Goal: Transaction & Acquisition: Purchase product/service

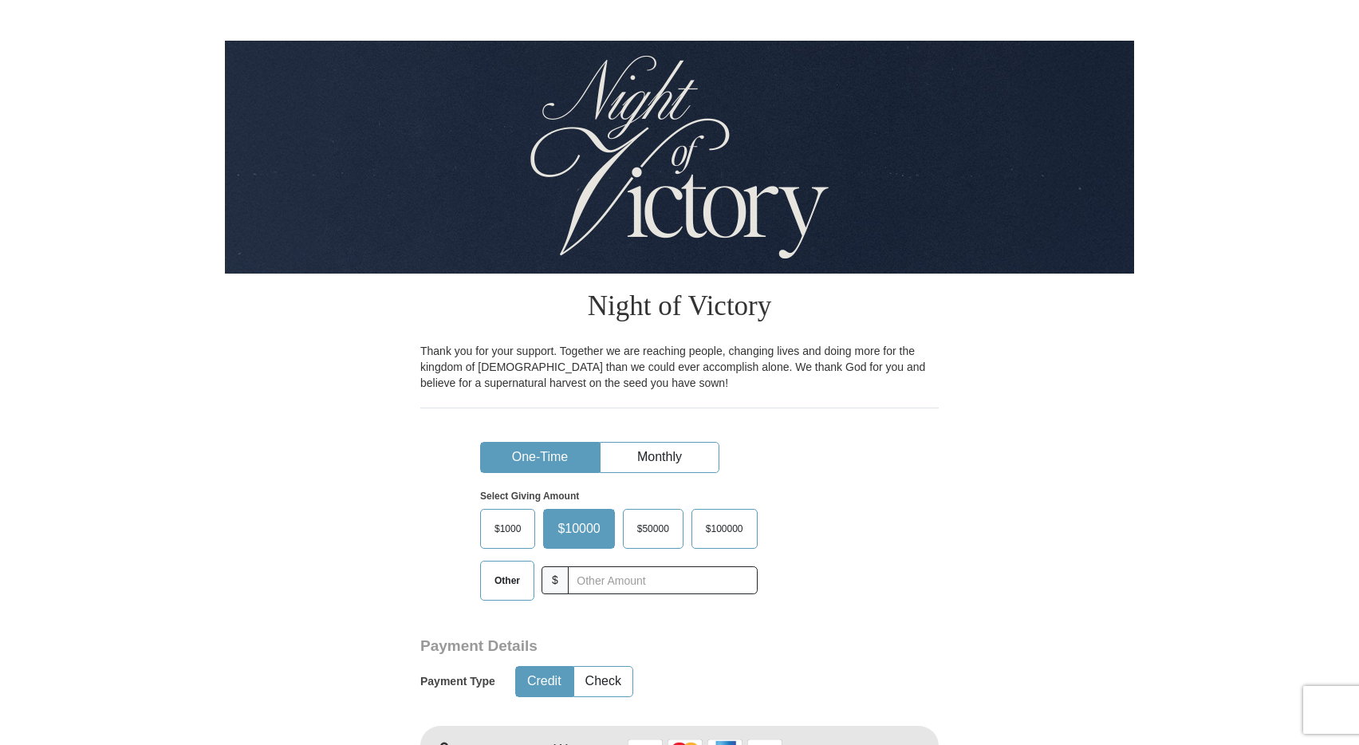
scroll to position [82, 0]
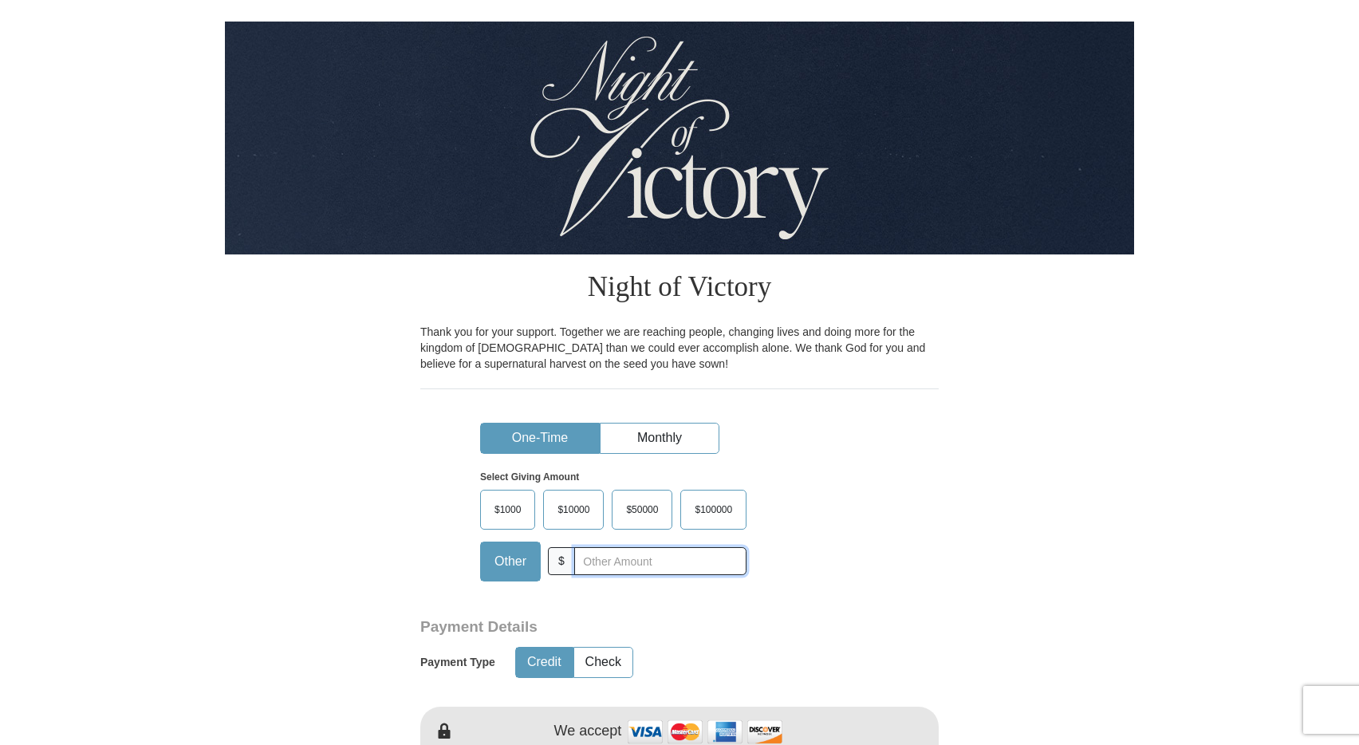
click at [618, 559] on input "text" at bounding box center [660, 561] width 172 height 28
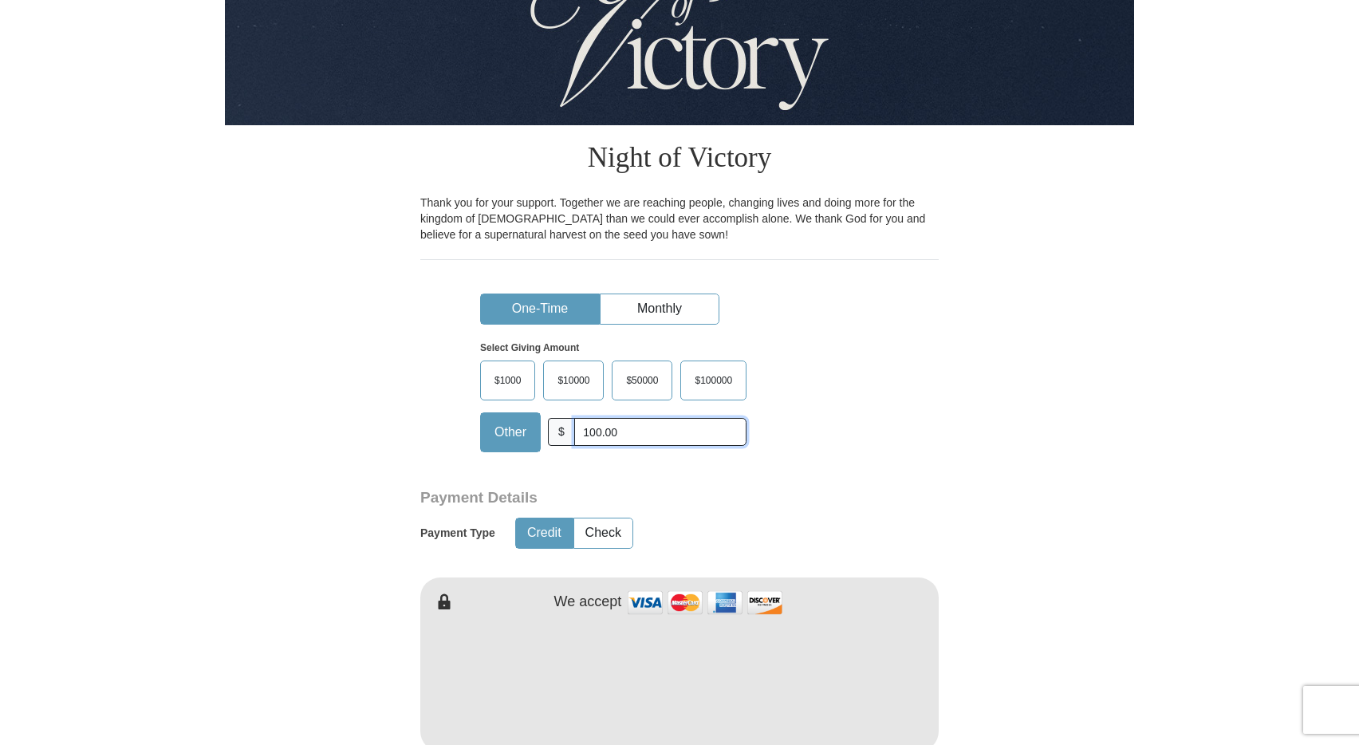
scroll to position [256, 0]
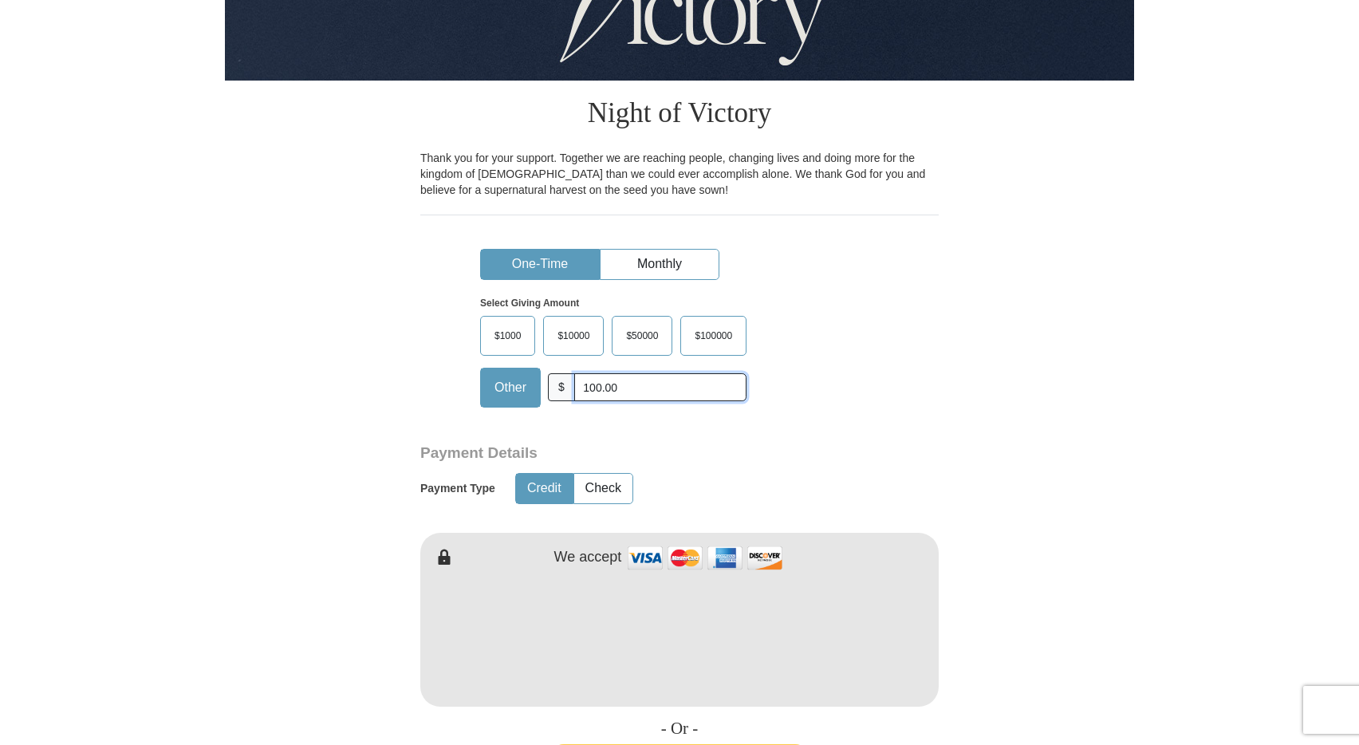
type input "100.00"
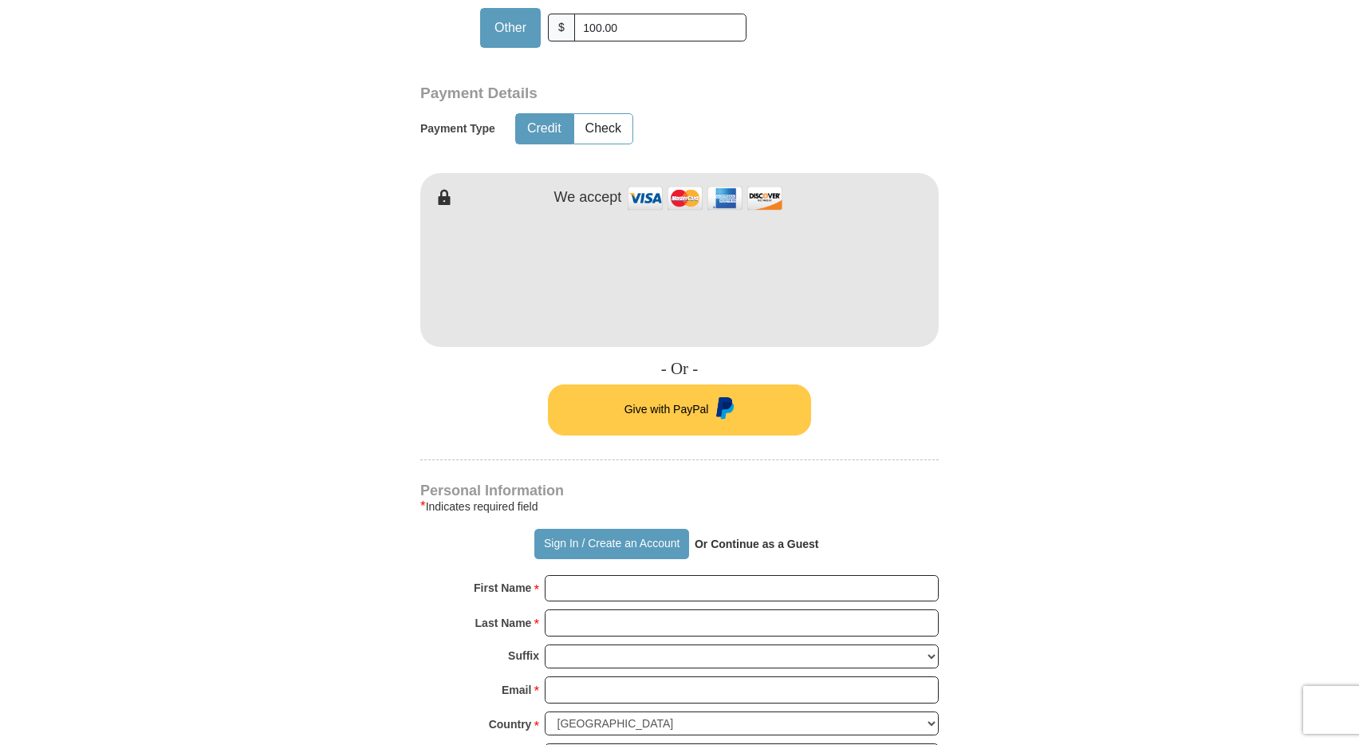
scroll to position [684, 0]
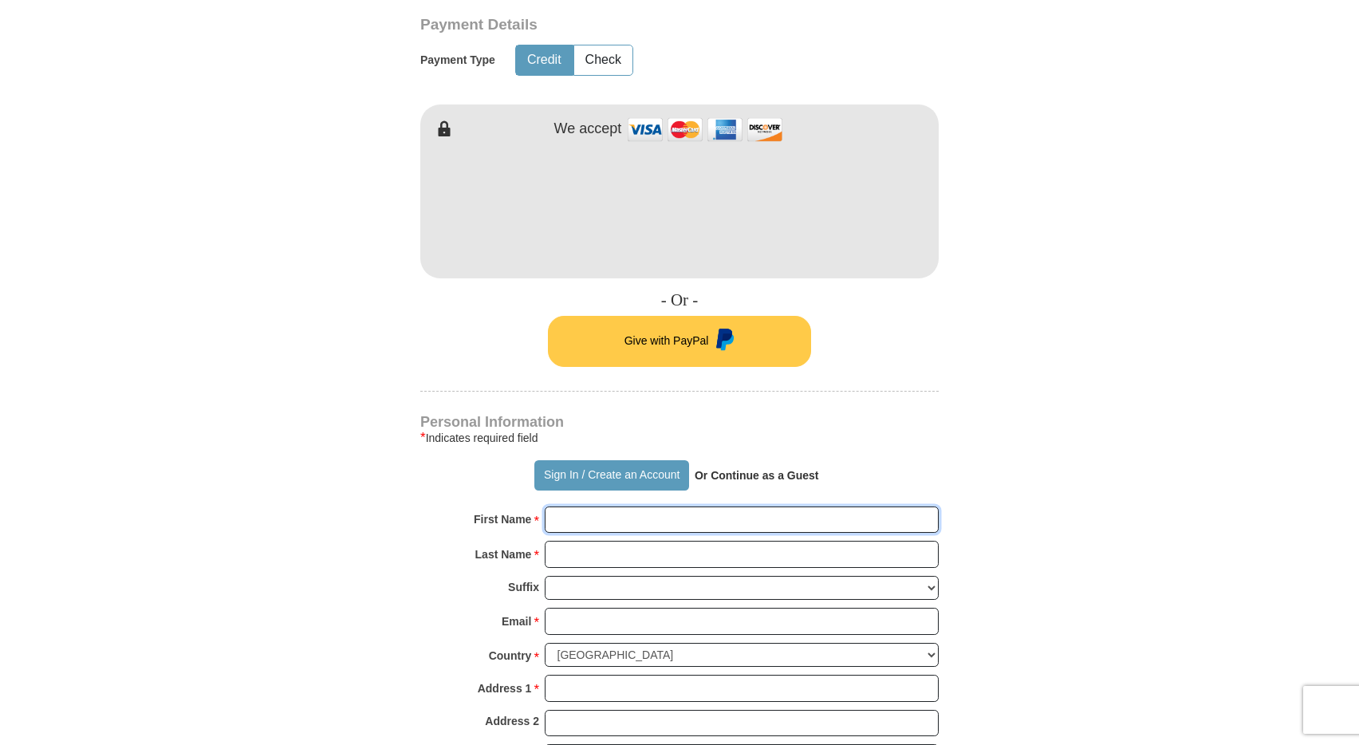
click at [642, 523] on input "First Name *" at bounding box center [742, 520] width 394 height 27
type input "[PERSON_NAME]"
type input "[EMAIL_ADDRESS][DOMAIN_NAME]"
type input "[STREET_ADDRESS]"
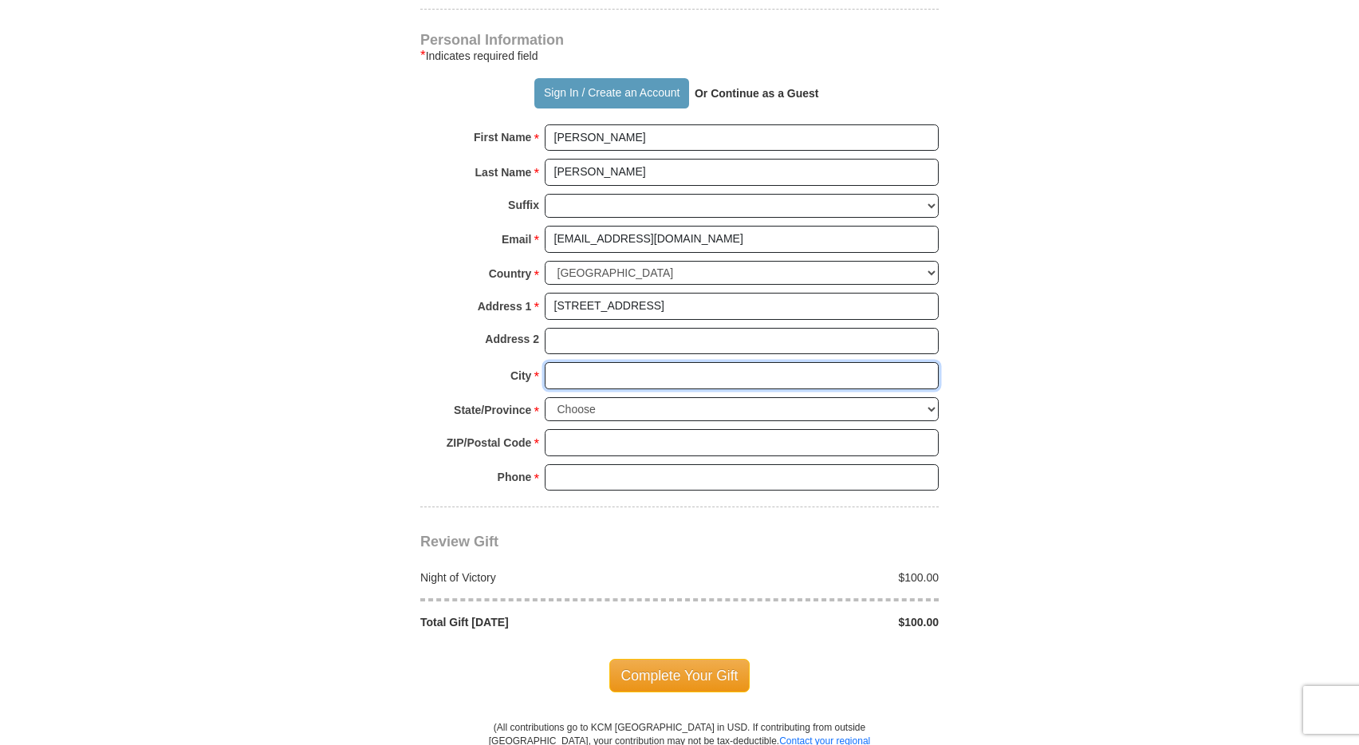
scroll to position [1070, 0]
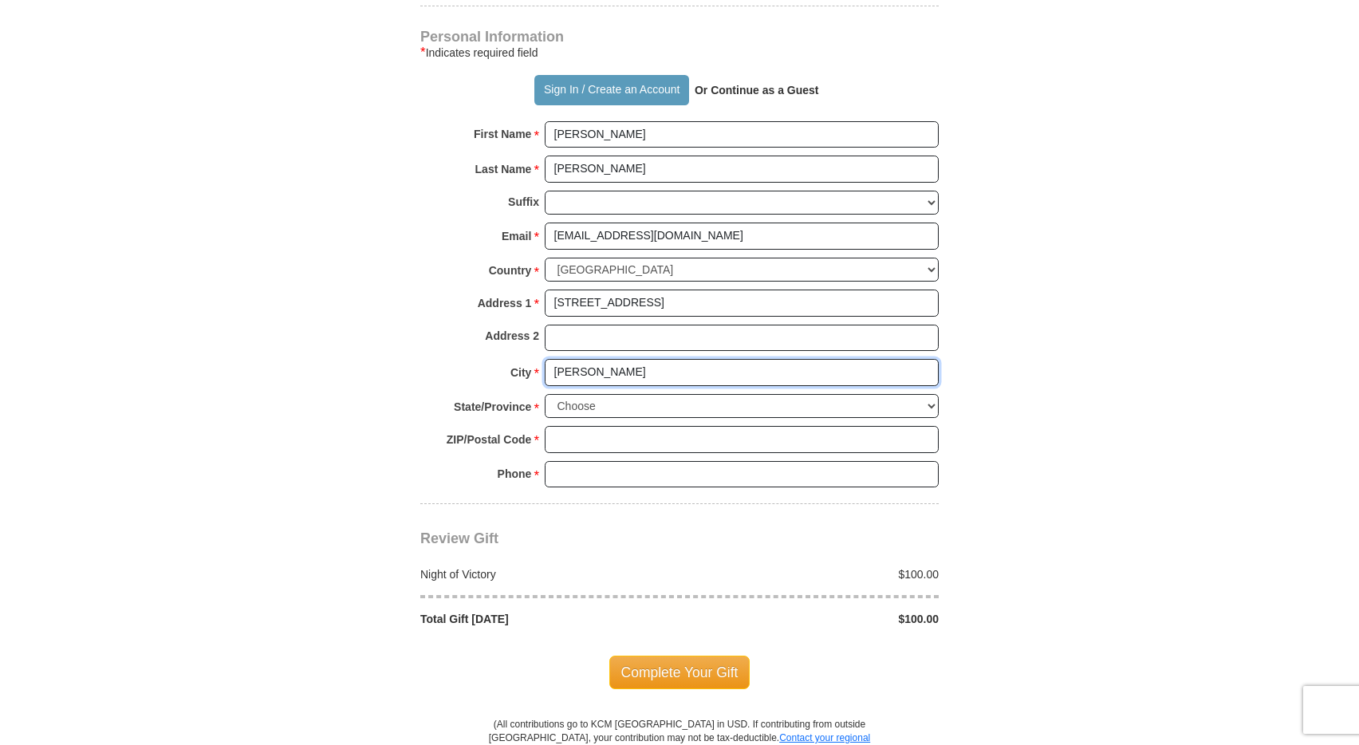
type input "[PERSON_NAME]"
select select "[GEOGRAPHIC_DATA]"
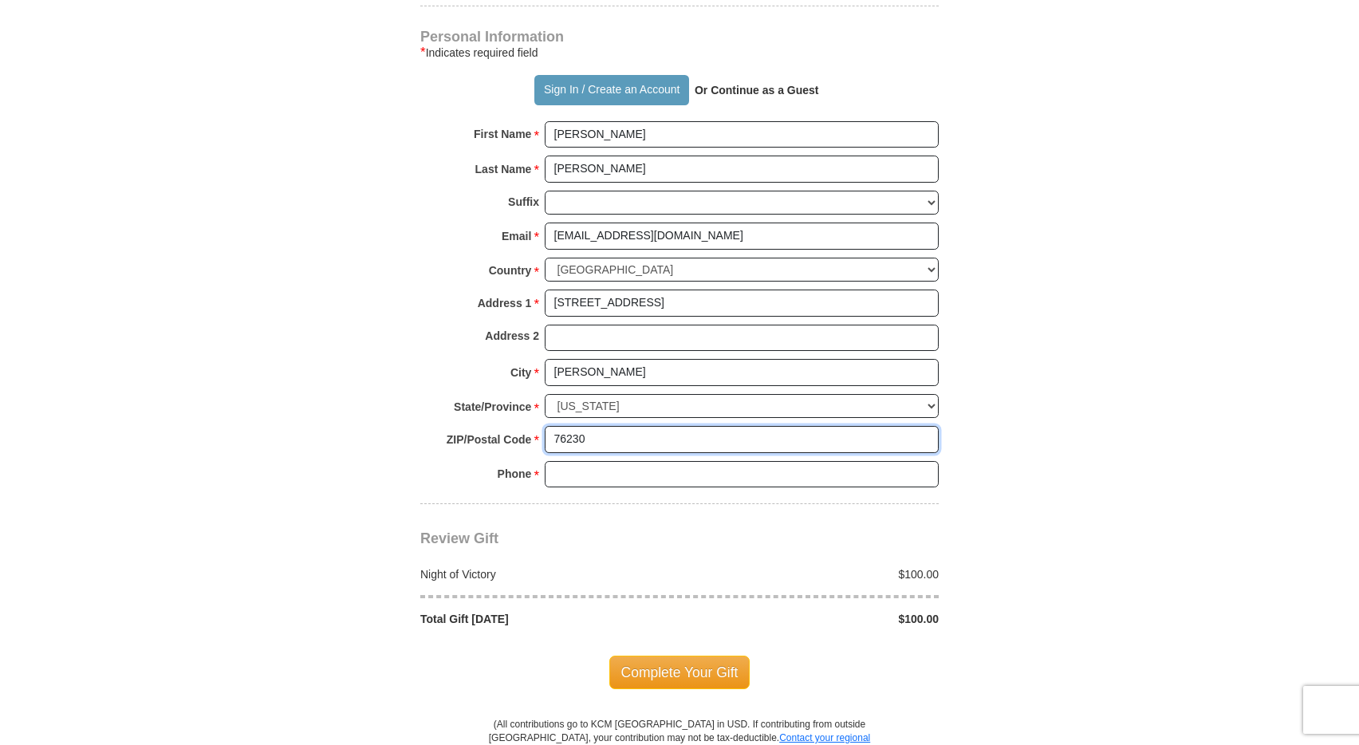
type input "76230"
type input "7633334469"
click at [661, 668] on span "Complete Your Gift" at bounding box center [679, 673] width 141 height 34
